Goal: Task Accomplishment & Management: Use online tool/utility

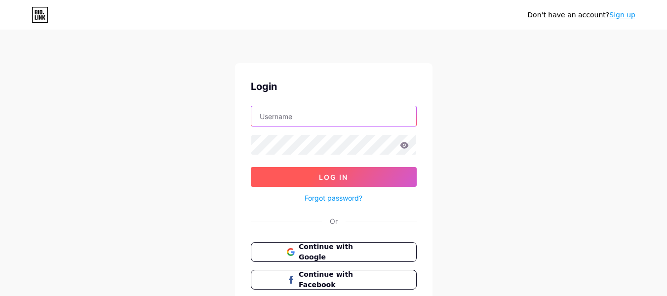
type input "sunsecti"
click at [317, 178] on button "Log In" at bounding box center [334, 177] width 166 height 20
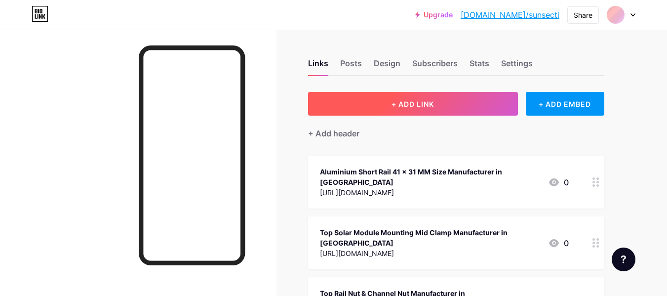
click at [372, 110] on button "+ ADD LINK" at bounding box center [413, 104] width 210 height 24
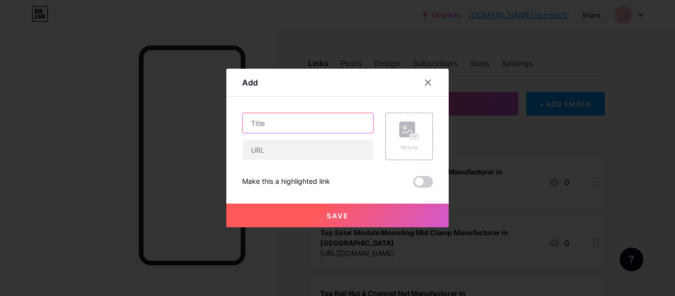
click at [318, 114] on input "text" at bounding box center [307, 123] width 130 height 20
paste input "Top Solar Panel Structure Manufacturer in [GEOGRAPHIC_DATA], [GEOGRAPHIC_DATA]"
type input "Top Solar Panel Structure Manufacturer in [GEOGRAPHIC_DATA], [GEOGRAPHIC_DATA]"
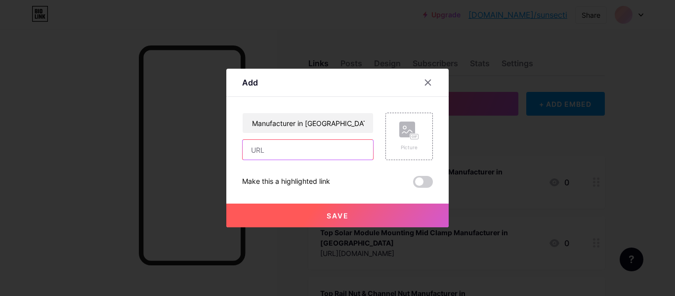
click at [273, 150] on input "text" at bounding box center [307, 150] width 130 height 20
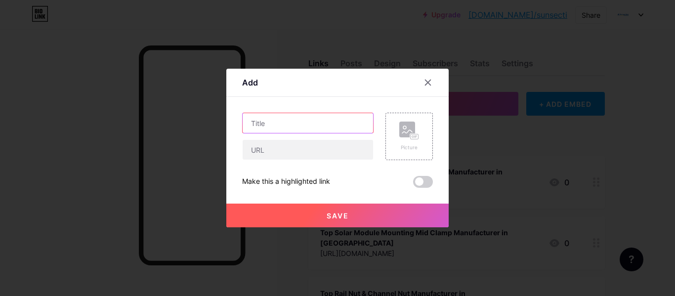
paste input "[URL][DOMAIN_NAME]"
type input "[URL][DOMAIN_NAME]"
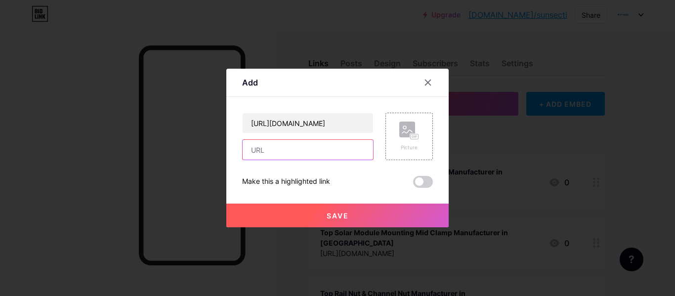
click at [307, 149] on input "text" at bounding box center [307, 150] width 130 height 20
click at [263, 154] on input "text" at bounding box center [307, 150] width 130 height 20
paste input "[URL][DOMAIN_NAME]"
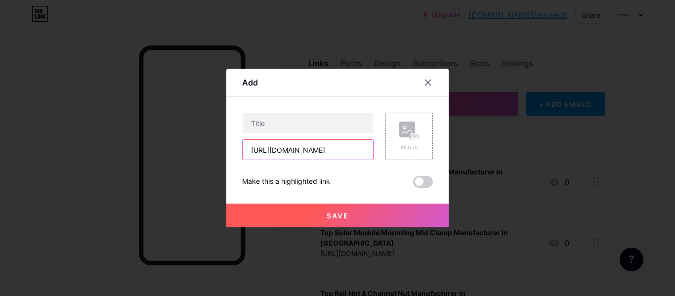
type input "[URL][DOMAIN_NAME]"
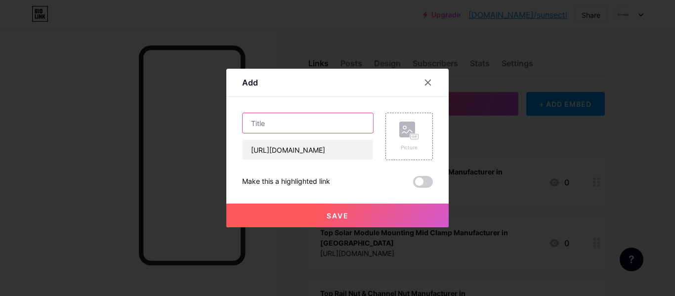
click at [282, 117] on input "text" at bounding box center [307, 123] width 130 height 20
paste input "Aluminium Short Rail 70 MM Height Manufacturer in [GEOGRAPHIC_DATA]"
type input "Aluminium Short Rail 70 MM Height Manufacturer in [GEOGRAPHIC_DATA]"
click at [350, 195] on div "Save" at bounding box center [337, 208] width 222 height 40
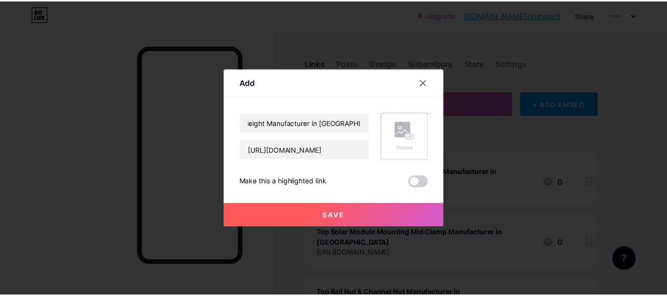
scroll to position [0, 0]
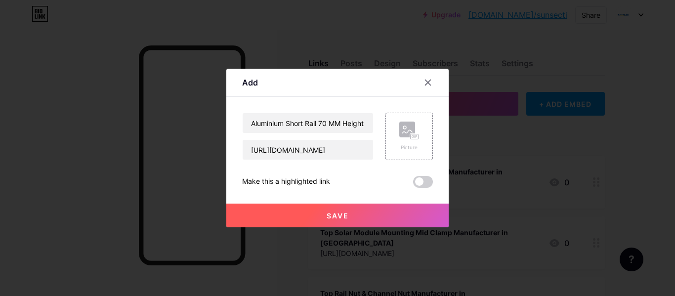
click at [329, 208] on button "Save" at bounding box center [337, 215] width 222 height 24
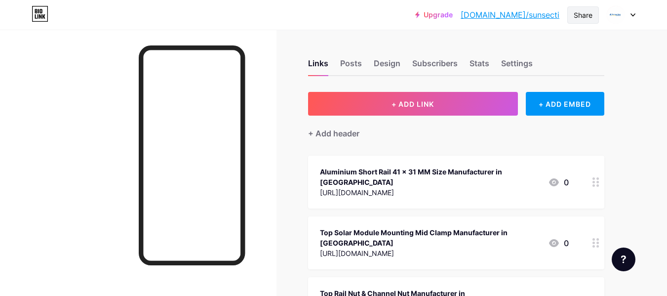
click at [591, 13] on div "Share" at bounding box center [583, 15] width 19 height 10
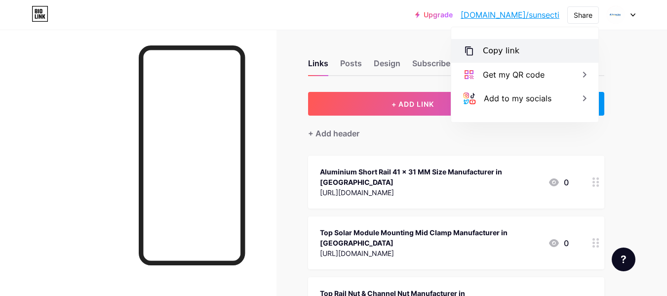
click at [496, 58] on div "Copy link" at bounding box center [524, 51] width 147 height 24
